Goal: Find specific page/section

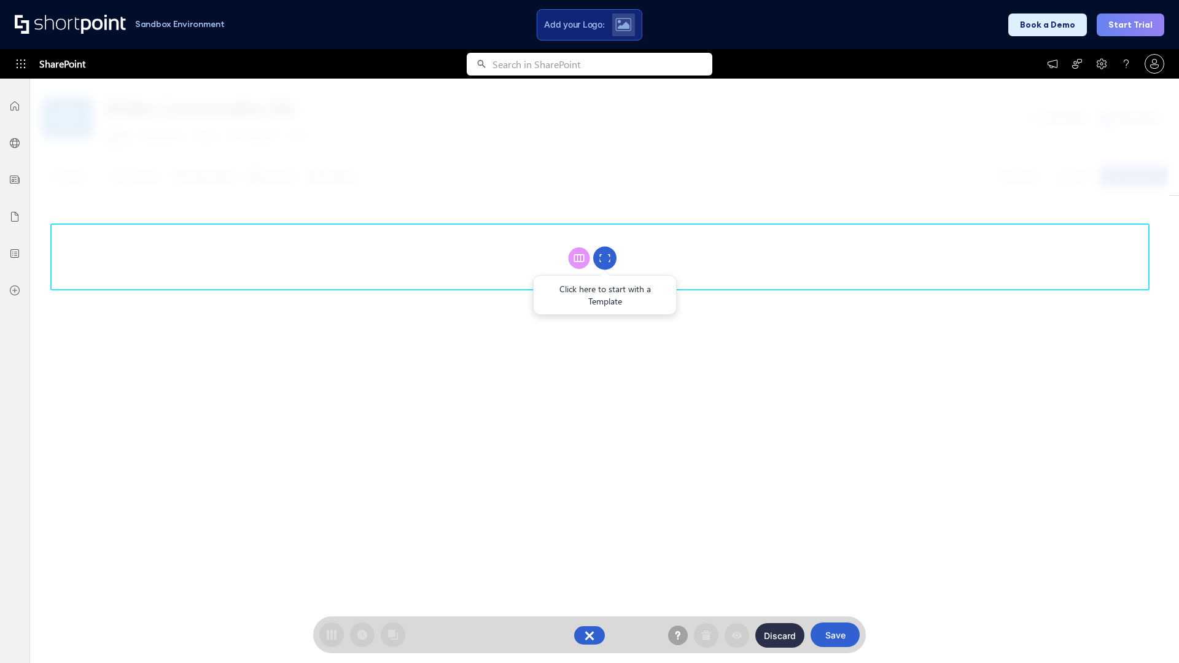
click at [605, 258] on circle at bounding box center [604, 258] width 23 height 23
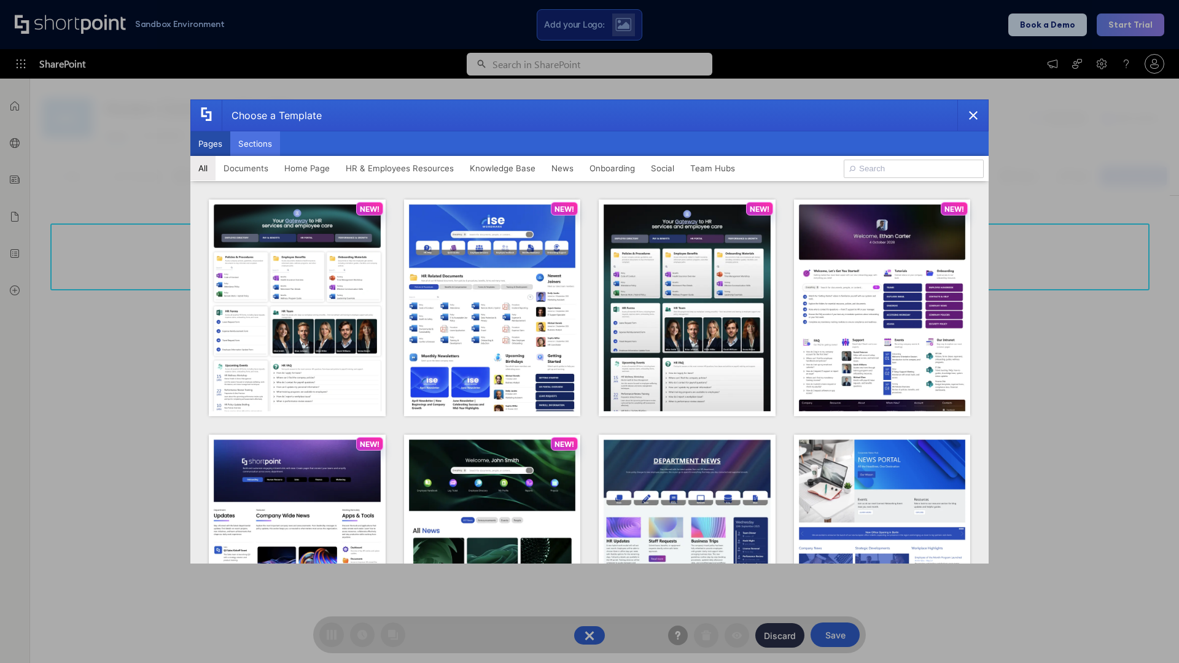
click at [255, 144] on button "Sections" at bounding box center [255, 143] width 50 height 25
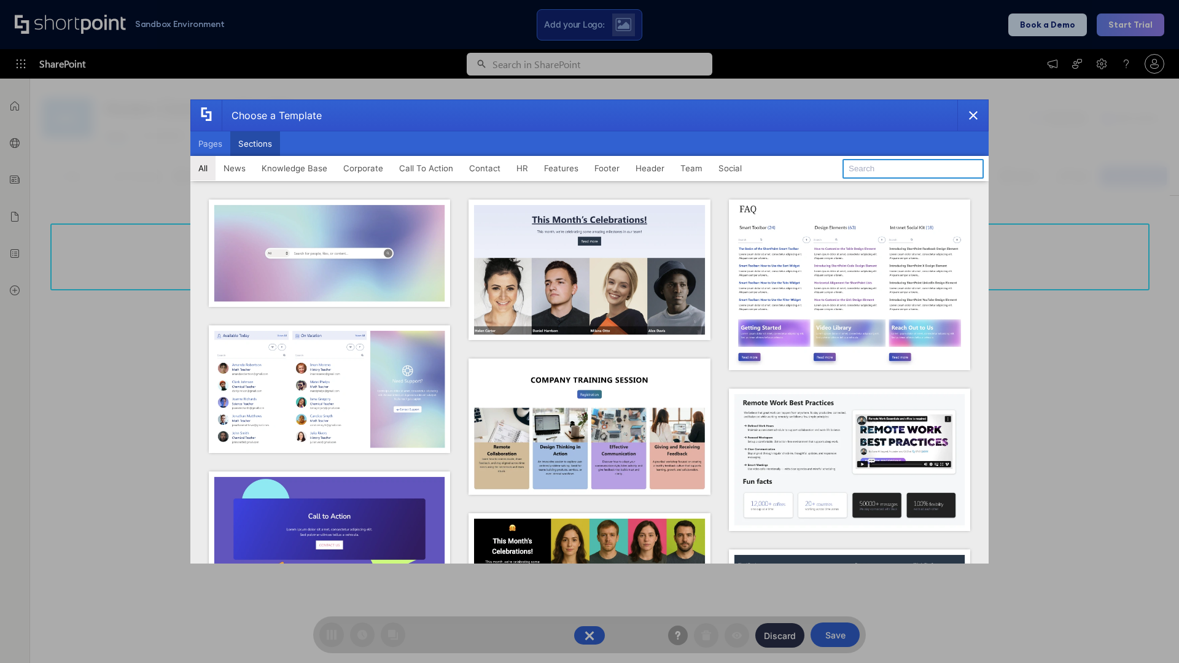
type input "FAQ 6"
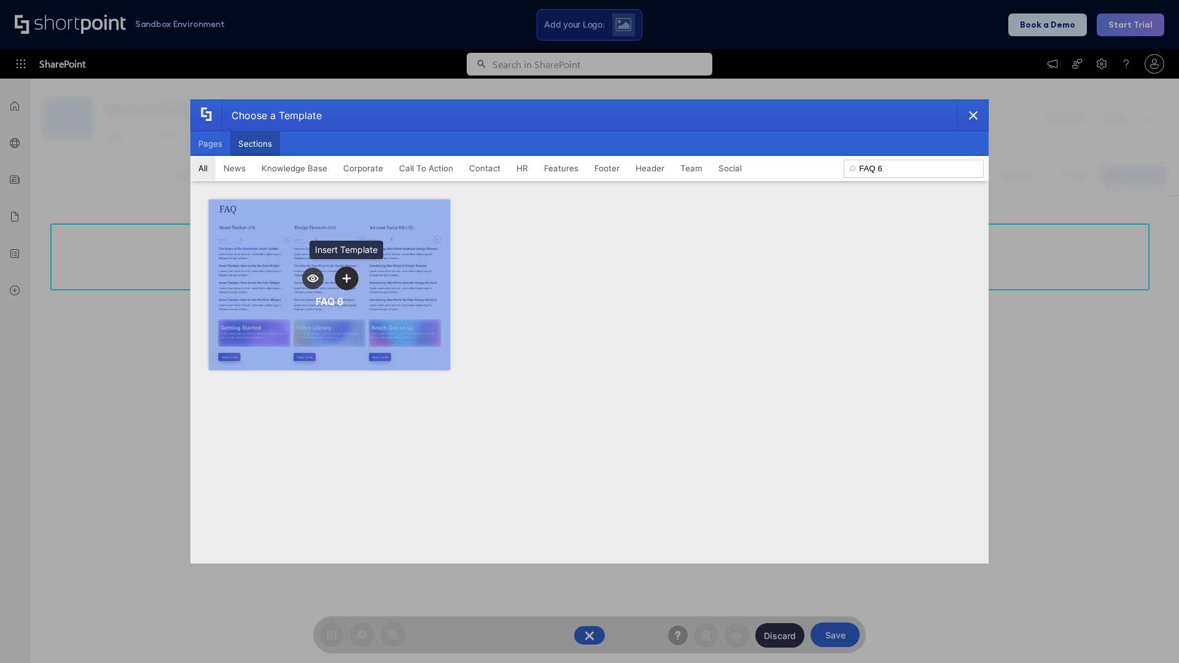
click at [346, 278] on icon "template selector" at bounding box center [346, 278] width 9 height 9
